Goal: Information Seeking & Learning: Learn about a topic

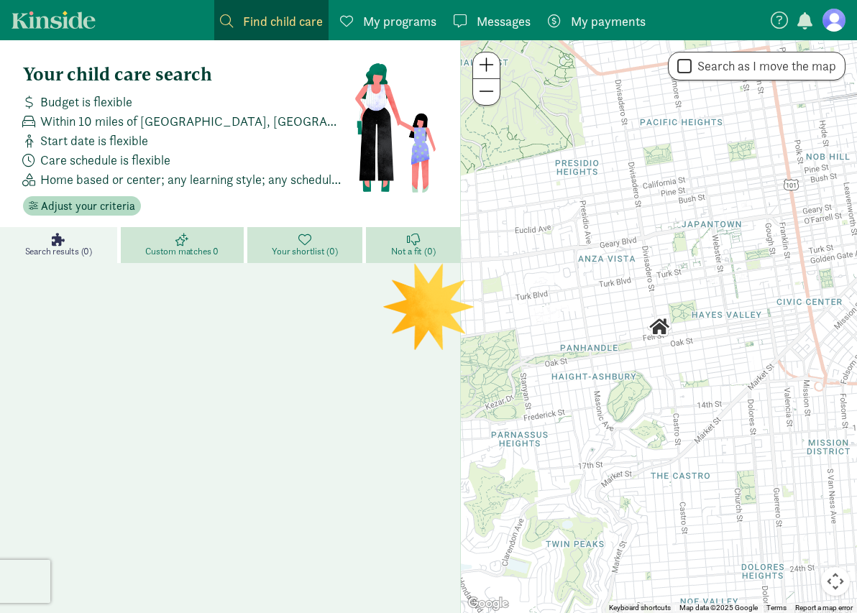
click at [833, 20] on figure at bounding box center [834, 20] width 23 height 23
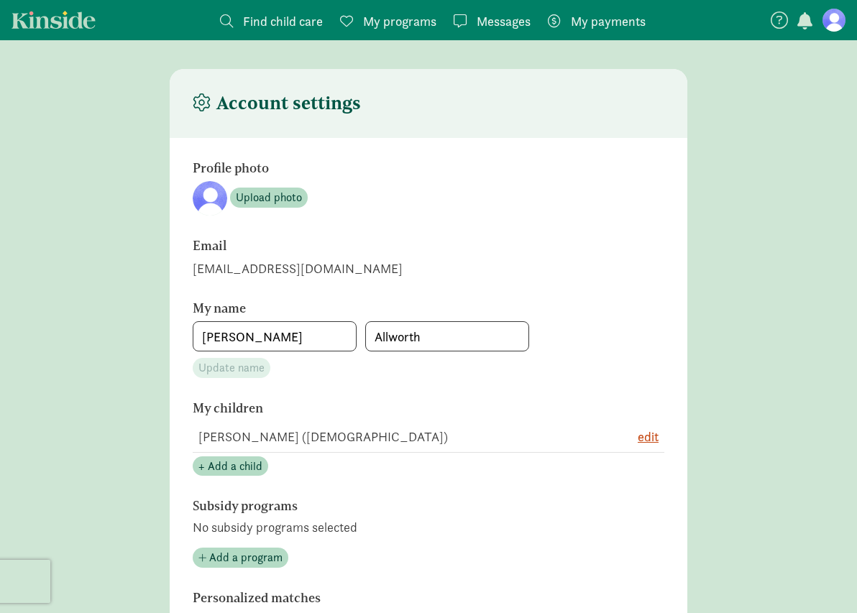
click at [536, 22] on link "Messages Messages" at bounding box center [492, 20] width 88 height 40
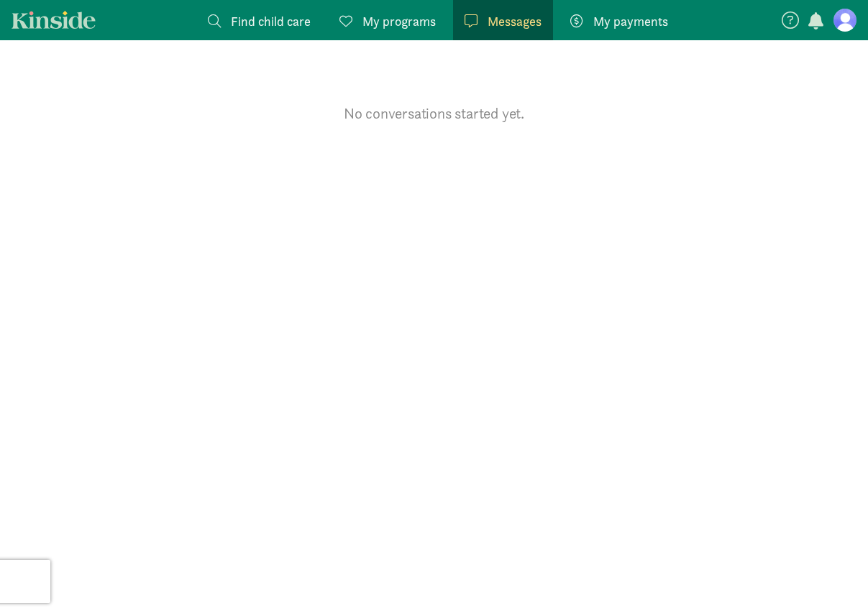
click at [605, 28] on span "My payments" at bounding box center [630, 21] width 75 height 19
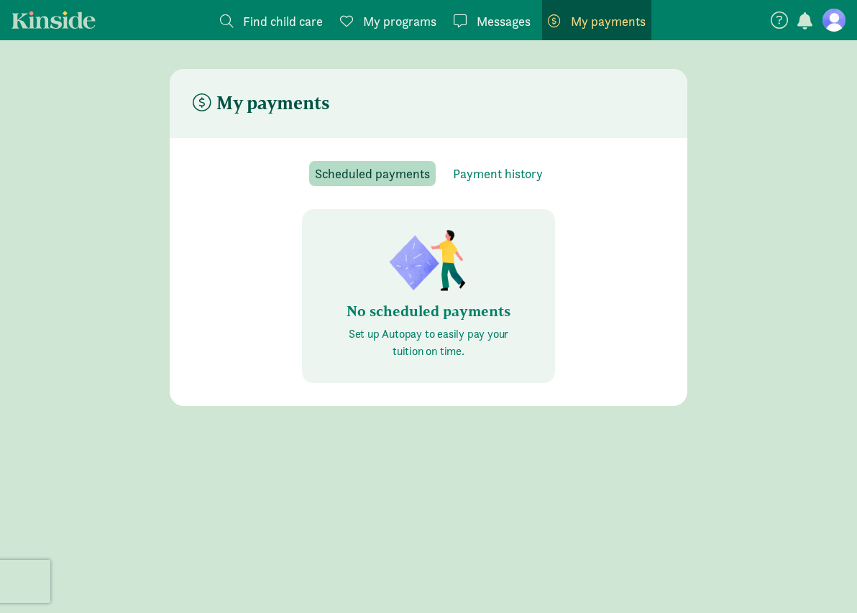
click at [220, 18] on span at bounding box center [226, 20] width 13 height 13
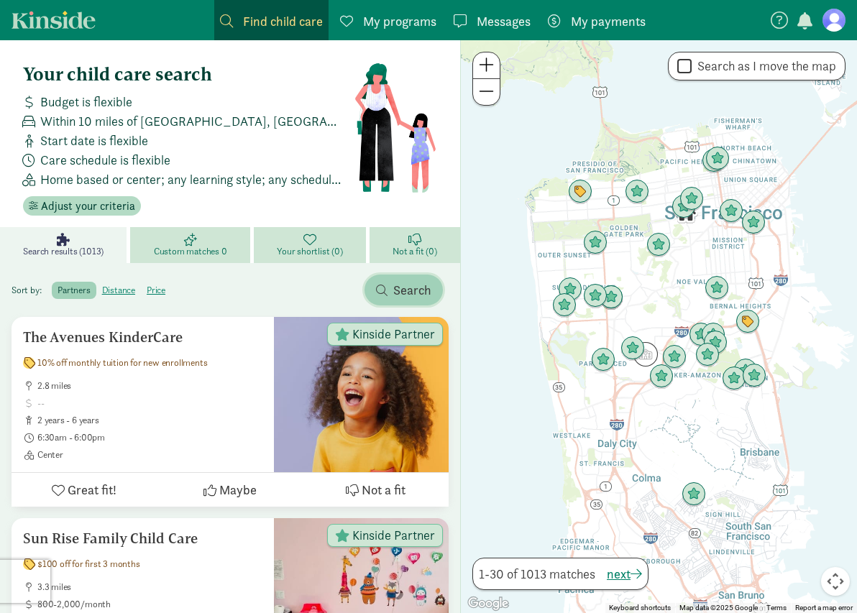
click at [431, 294] on span "Search" at bounding box center [412, 289] width 38 height 19
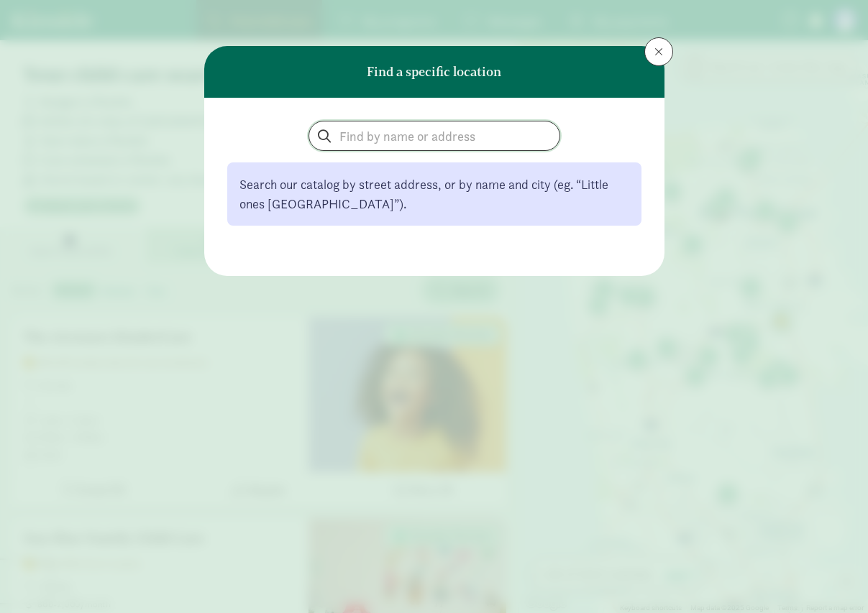
click at [365, 137] on input "search" at bounding box center [434, 136] width 250 height 29
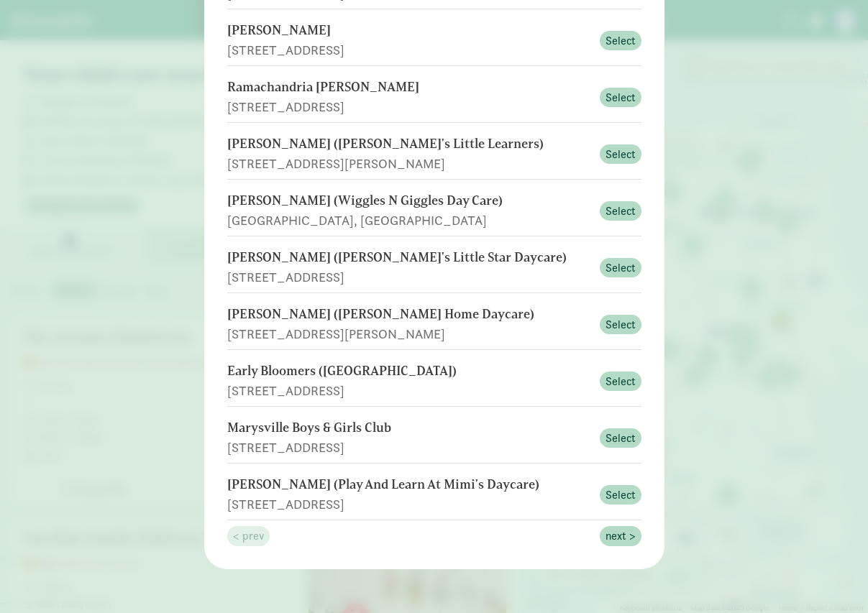
scroll to position [206, 0]
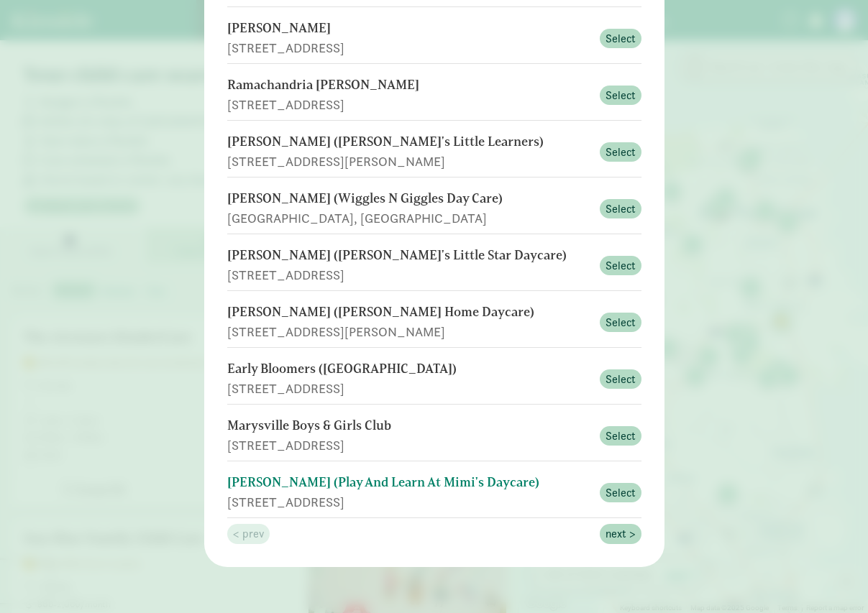
type input "98270"
click at [338, 485] on div "[PERSON_NAME] (Play And Learn At Mimi's Daycare)" at bounding box center [409, 482] width 364 height 19
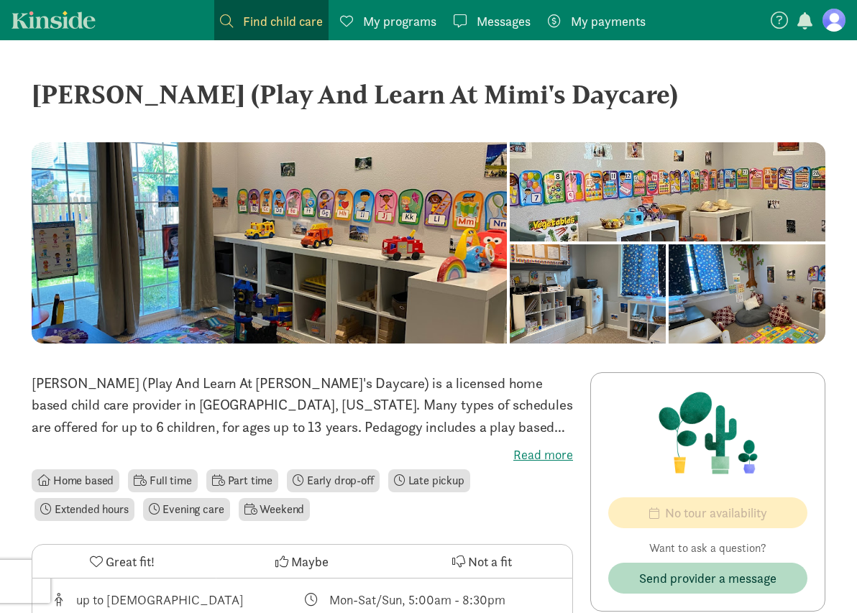
click at [546, 452] on label "Read more" at bounding box center [302, 455] width 541 height 17
click at [0, 0] on input "Read more" at bounding box center [0, 0] width 0 height 0
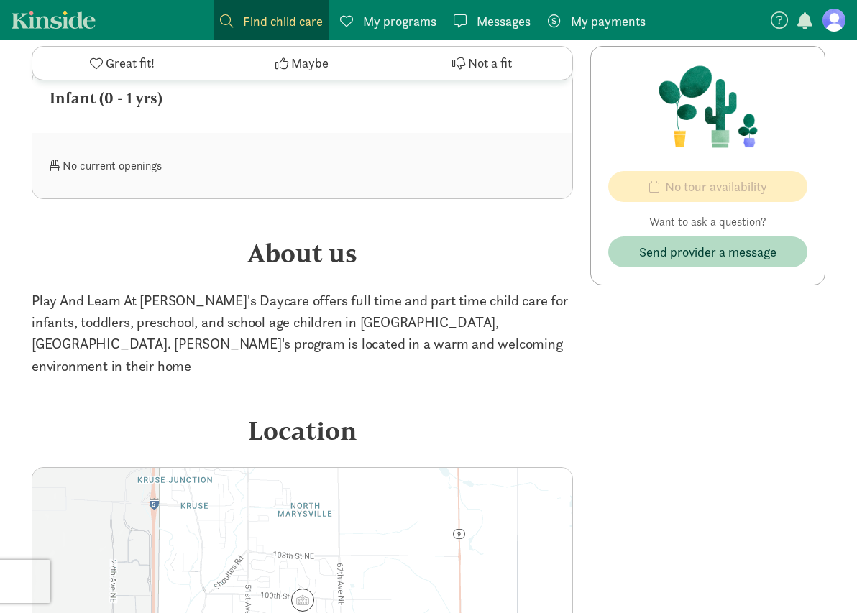
scroll to position [1294, 0]
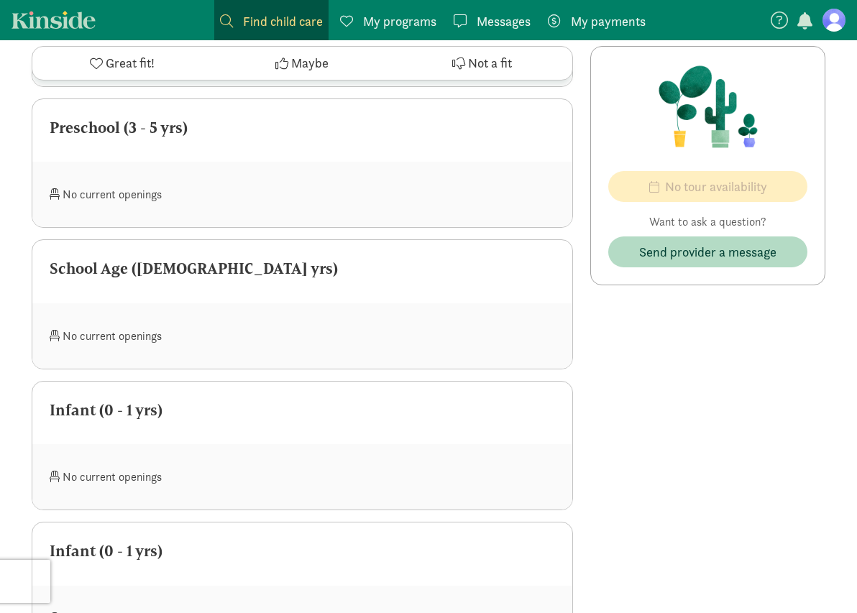
click at [387, 32] on link "My programs Programs" at bounding box center [388, 20] width 108 height 40
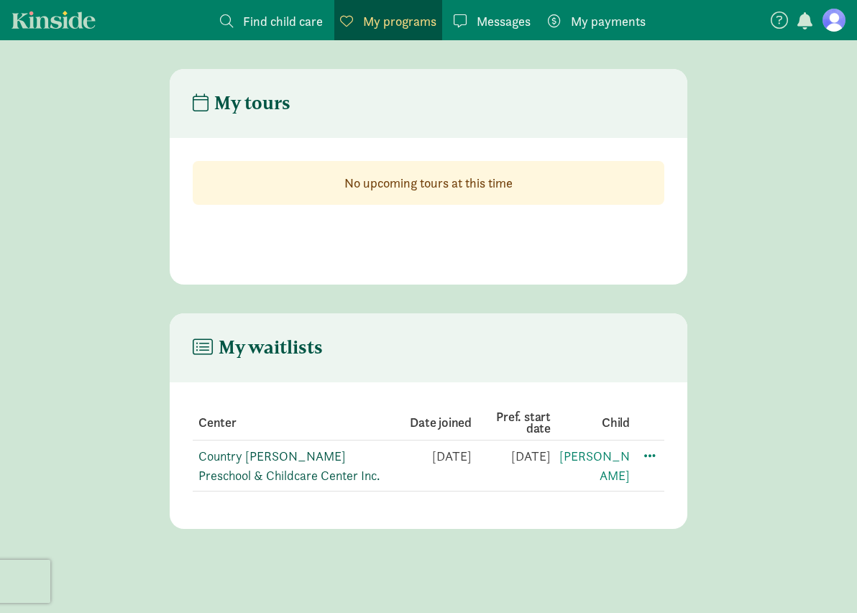
click at [288, 459] on link "Country Dawn Preschool & Childcare Center Inc." at bounding box center [288, 466] width 181 height 36
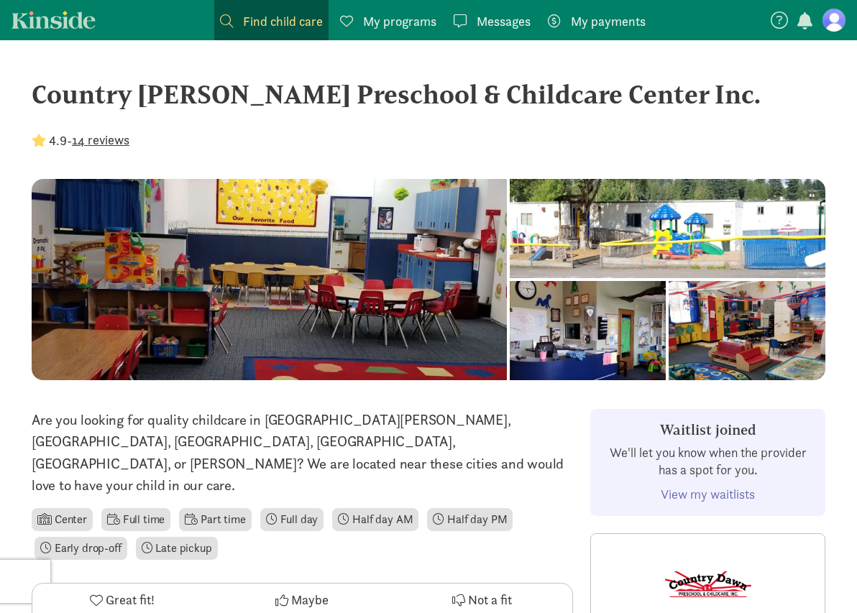
click at [715, 491] on link "View my waitlists" at bounding box center [708, 494] width 94 height 17
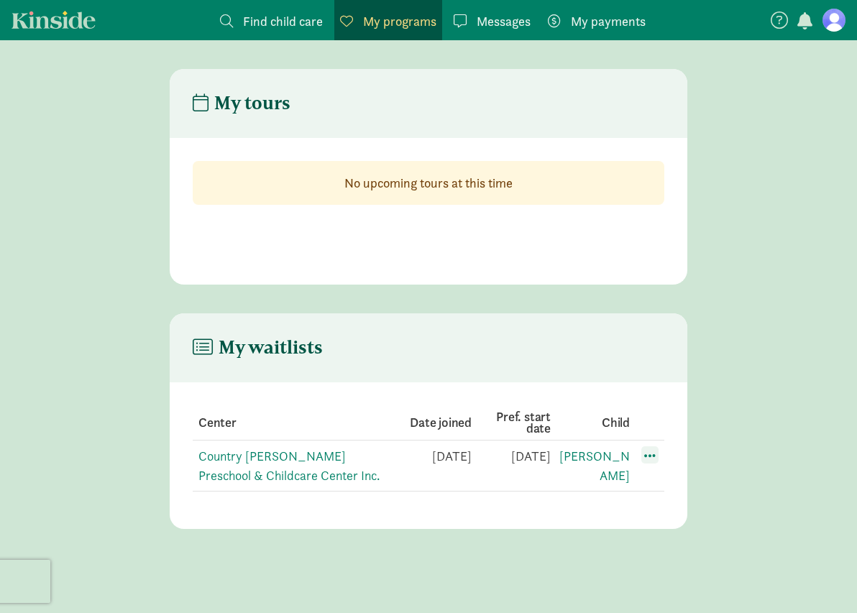
click at [646, 457] on span at bounding box center [649, 455] width 17 height 17
click at [687, 490] on div "Edit preferences" at bounding box center [700, 487] width 129 height 31
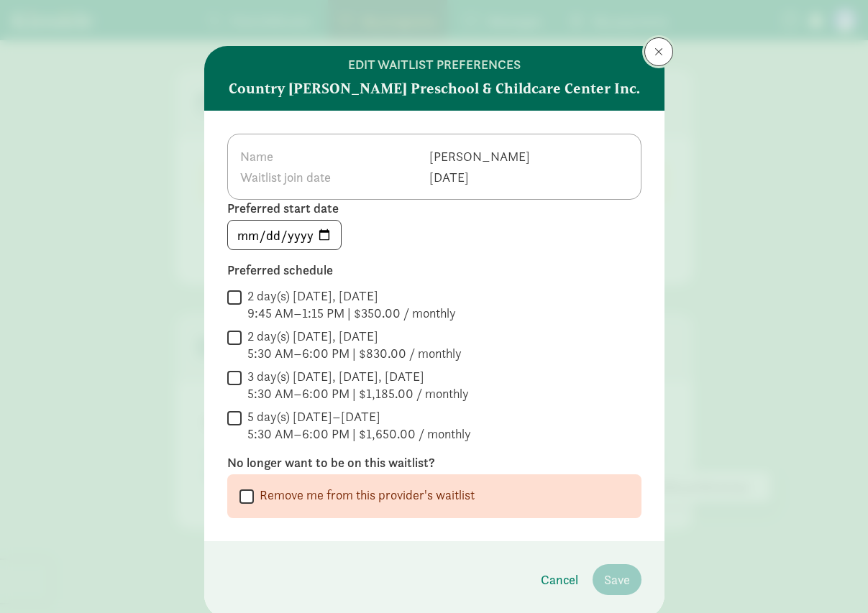
click at [661, 52] on button at bounding box center [658, 51] width 29 height 29
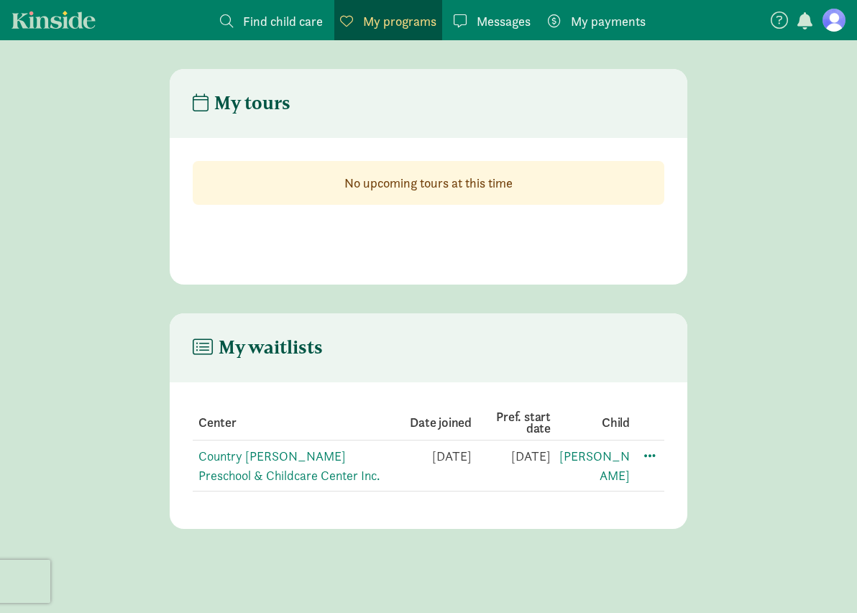
click at [838, 18] on figure at bounding box center [834, 20] width 23 height 23
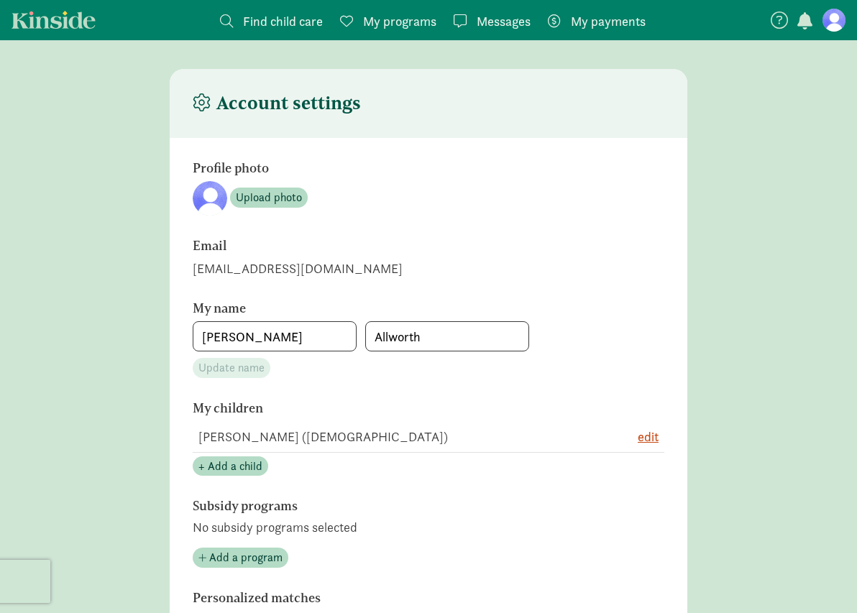
click at [363, 12] on span "My programs" at bounding box center [399, 21] width 73 height 19
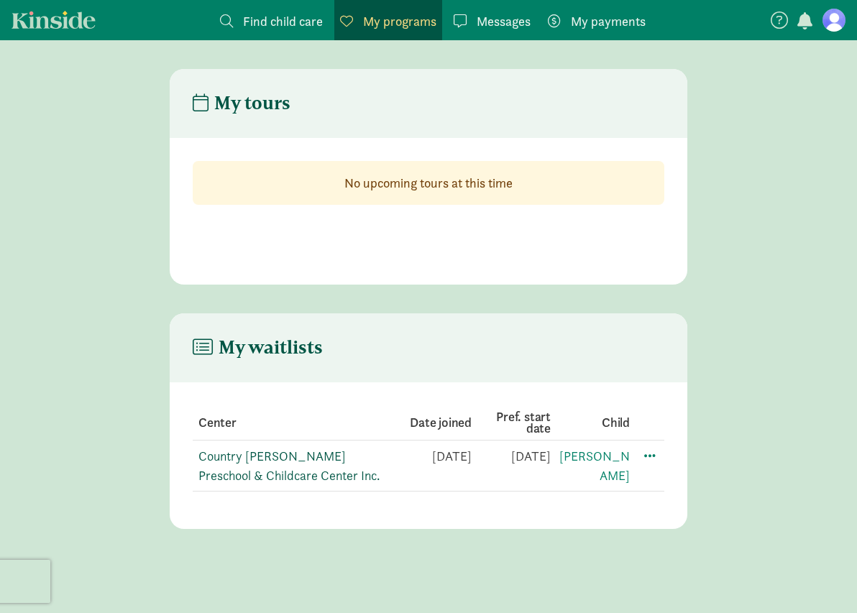
click at [220, 464] on link "Country Dawn Preschool & Childcare Center Inc." at bounding box center [288, 466] width 181 height 36
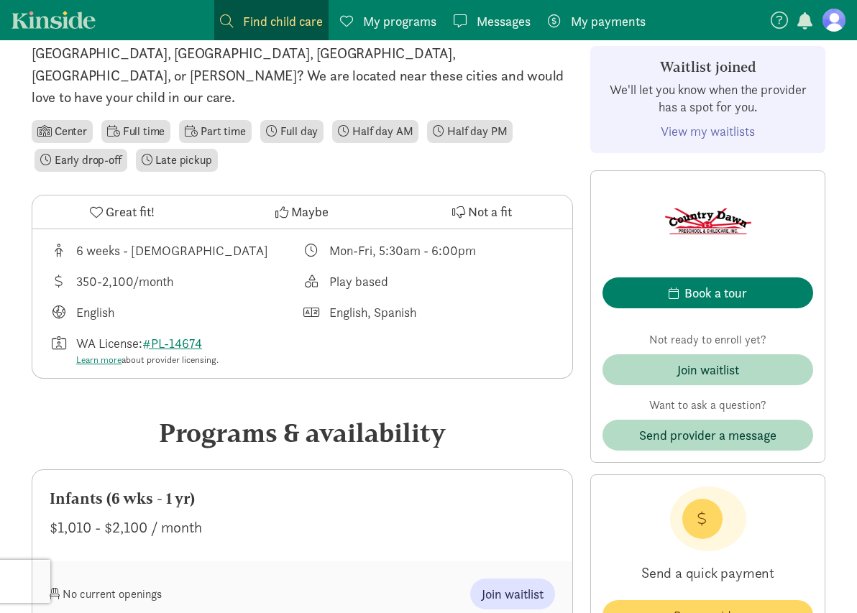
scroll to position [144, 0]
